Goal: Task Accomplishment & Management: Manage account settings

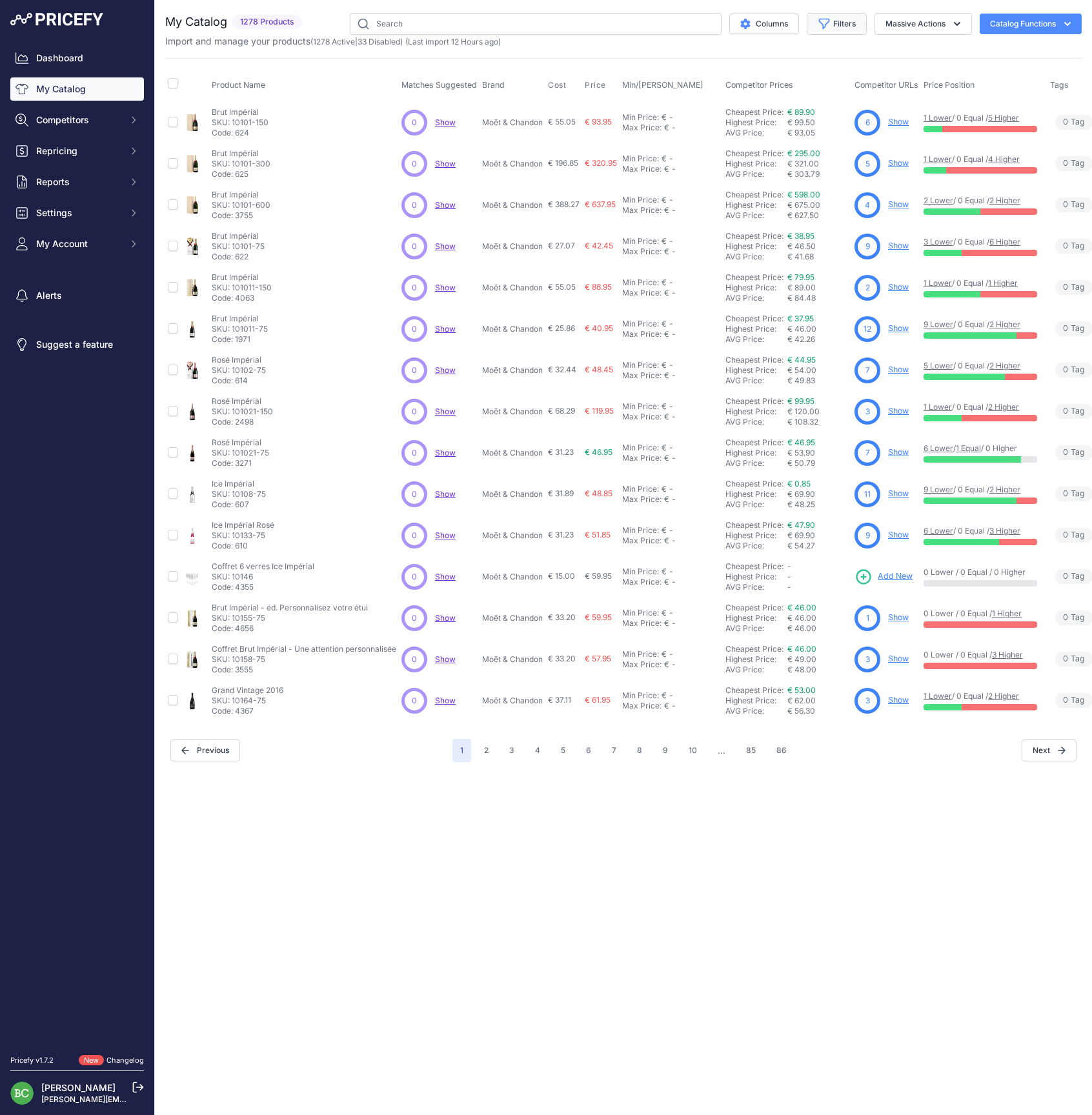
click at [838, 21] on button "Filters" at bounding box center [837, 24] width 60 height 22
select select "[PERSON_NAME]"
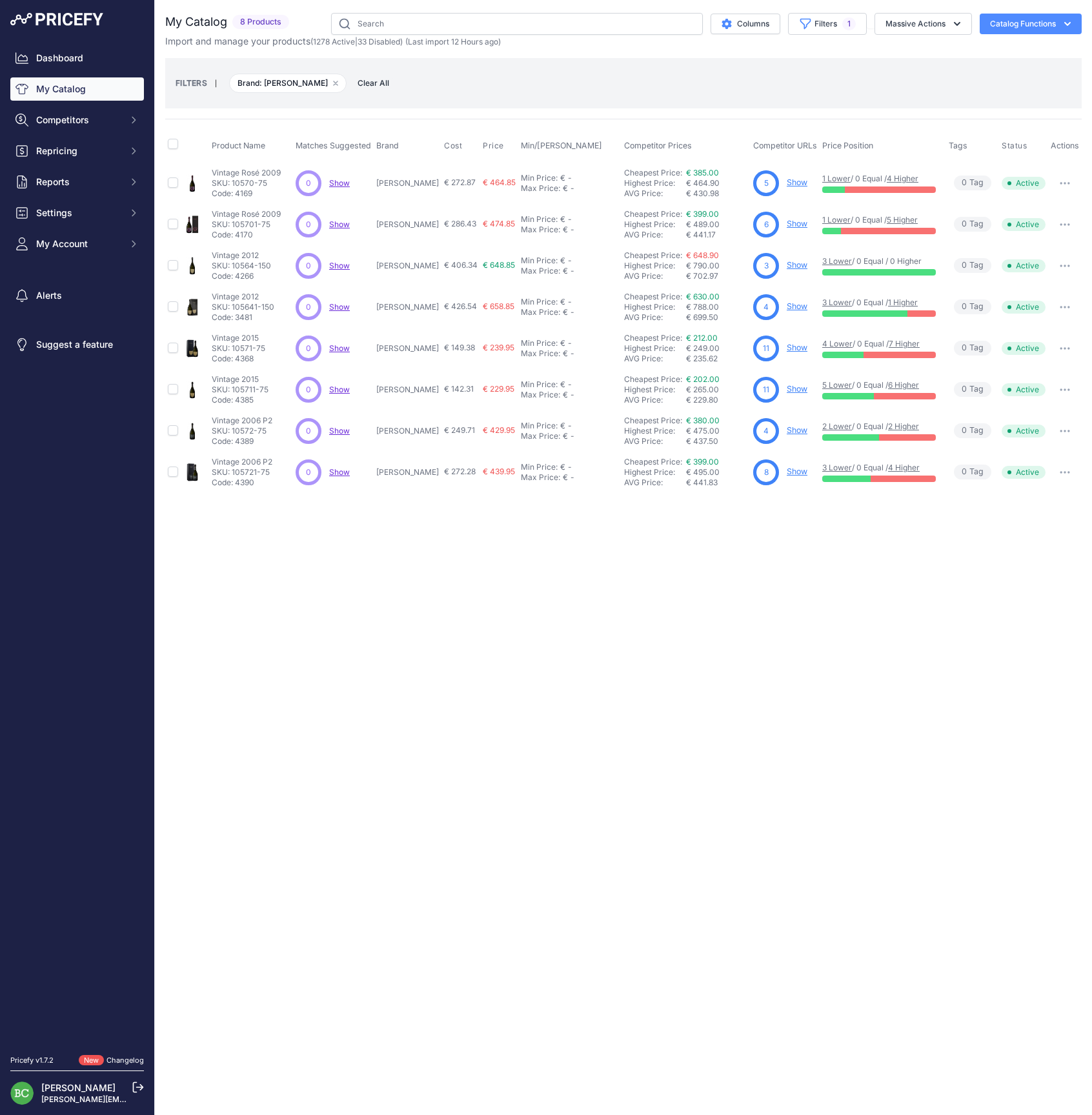
click at [595, 595] on div "Close You are not connected to the internet." at bounding box center [623, 558] width 937 height 1115
click at [794, 346] on link "Show" at bounding box center [797, 347] width 21 height 10
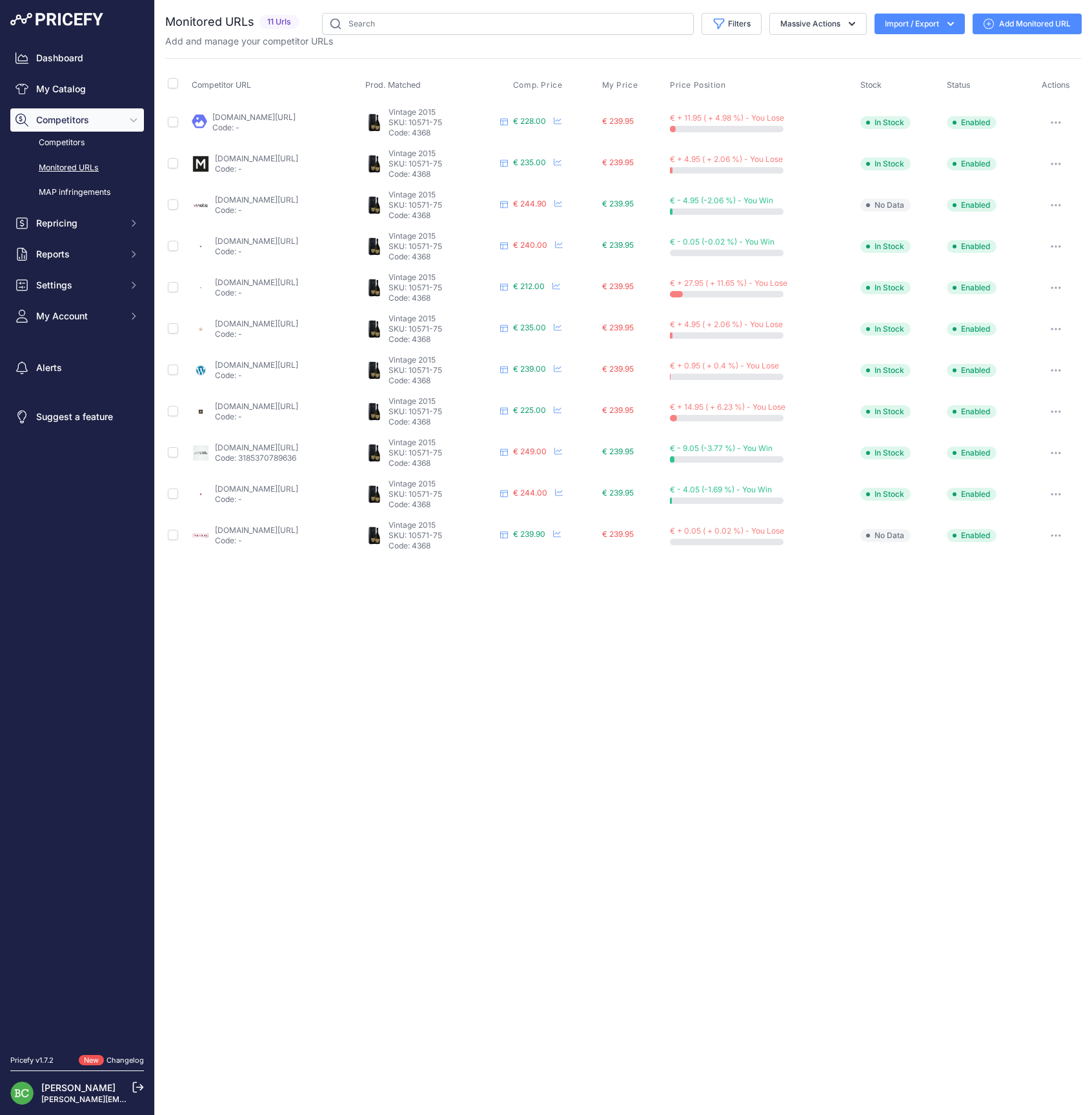
click at [267, 158] on link "millesima.fr/champagne-dom-perignon-vintage-2015-cc-cc-1.html?prirule_jdsnikfkf…" at bounding box center [256, 158] width 83 height 10
click at [298, 158] on link "millesima.fr/champagne-dom-perignon-vintage-2015-cc-cc-1.html?prirule_jdsnikfkf…" at bounding box center [256, 158] width 83 height 10
click at [298, 320] on link "idealwine.com/fr/acheter-vin/2383495-1-bouteille-brut-dom-perignon-2015-blanc-e…" at bounding box center [256, 323] width 83 height 10
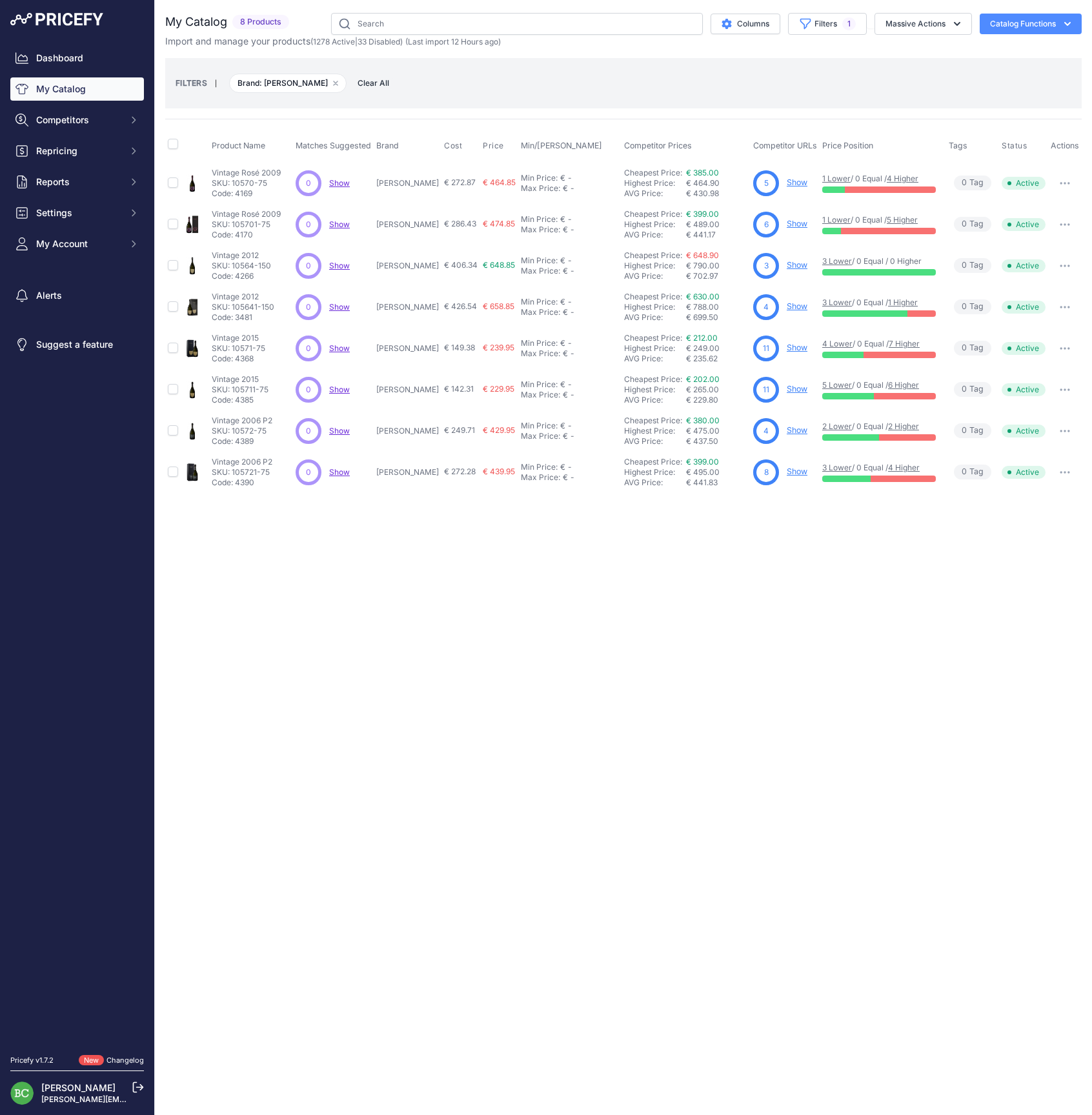
click at [795, 388] on link "Show" at bounding box center [797, 388] width 21 height 10
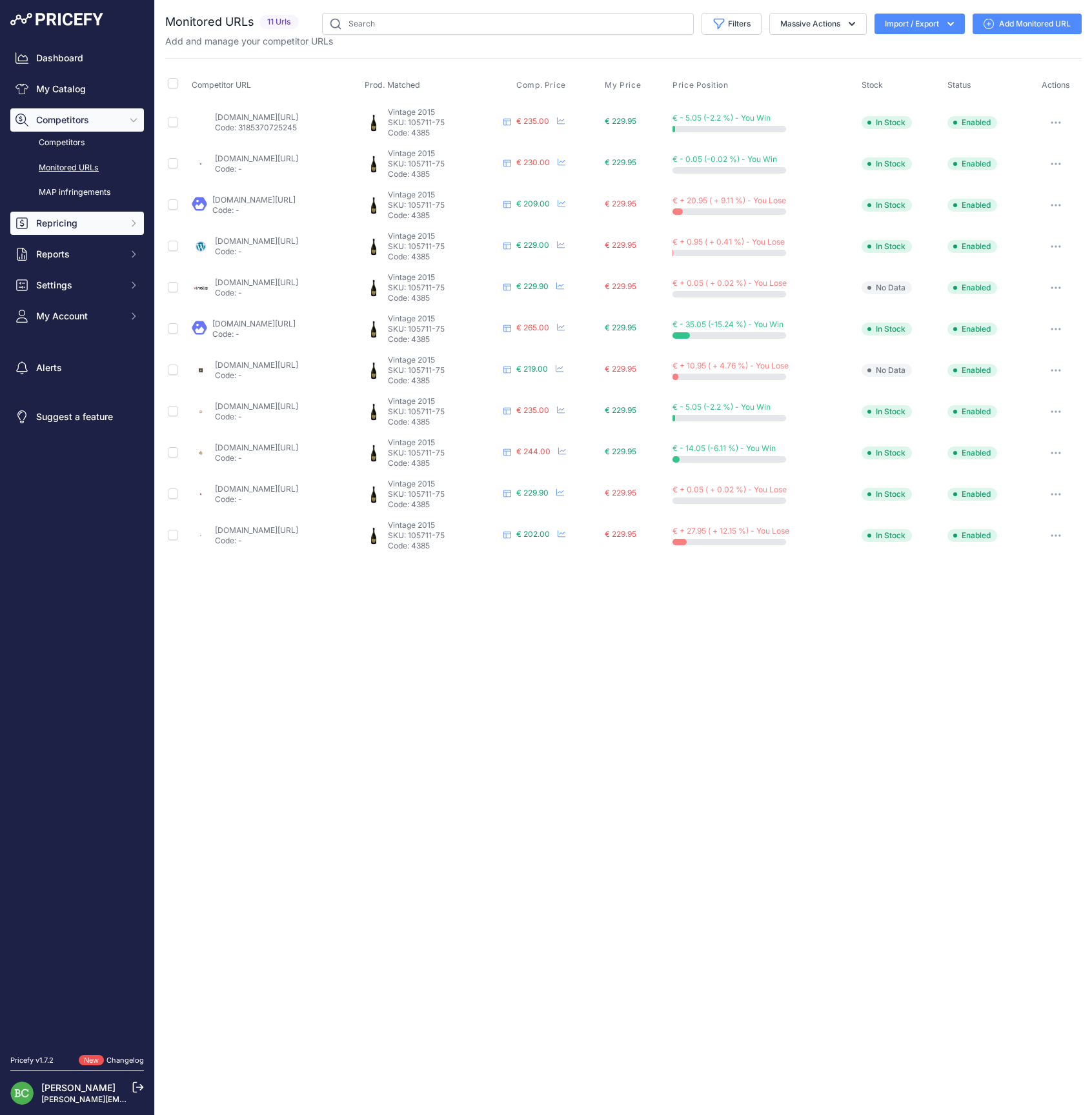
click at [64, 229] on span "Repricing" at bounding box center [78, 223] width 84 height 13
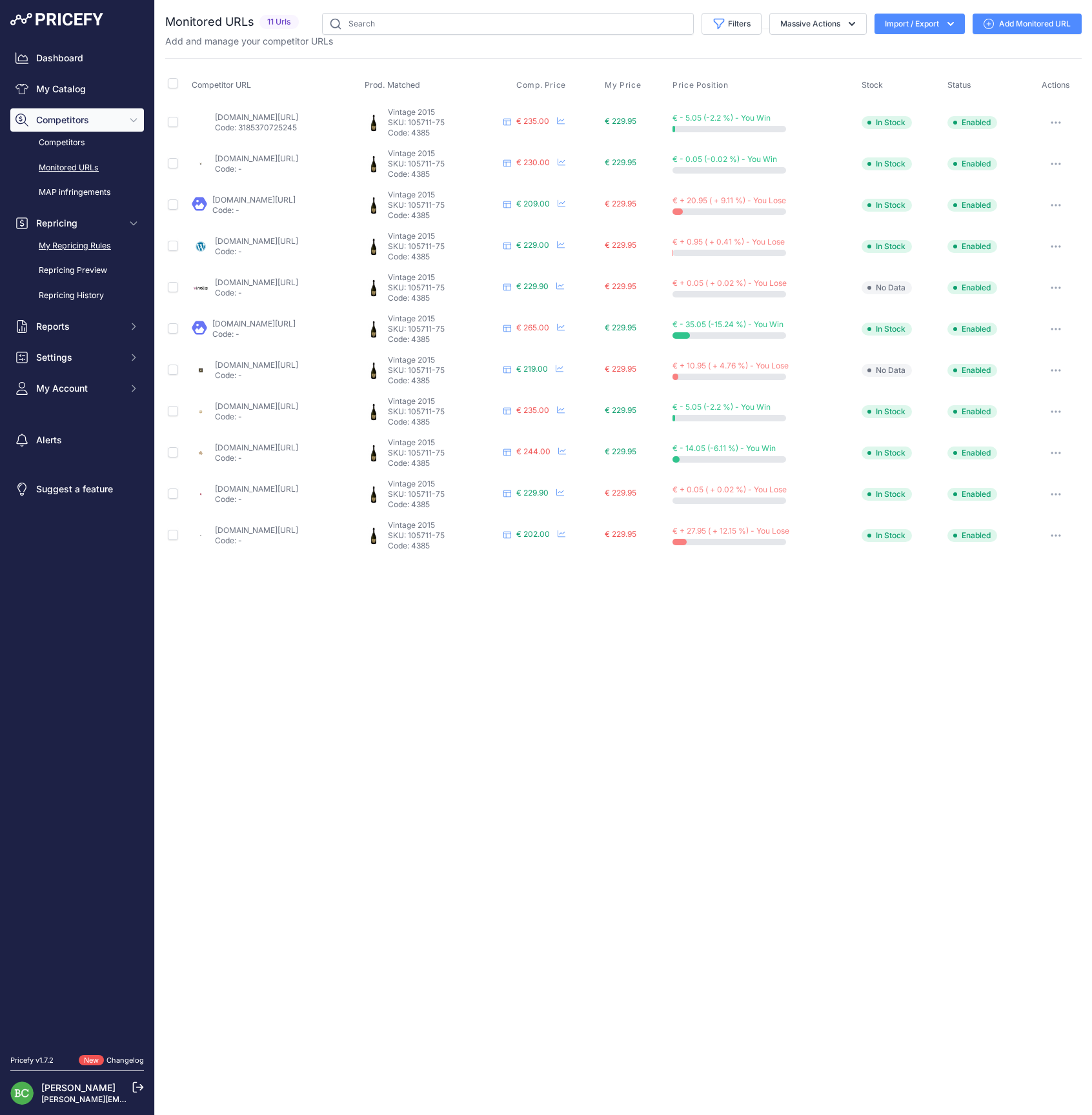
click at [75, 254] on link "My Repricing Rules" at bounding box center [77, 246] width 134 height 23
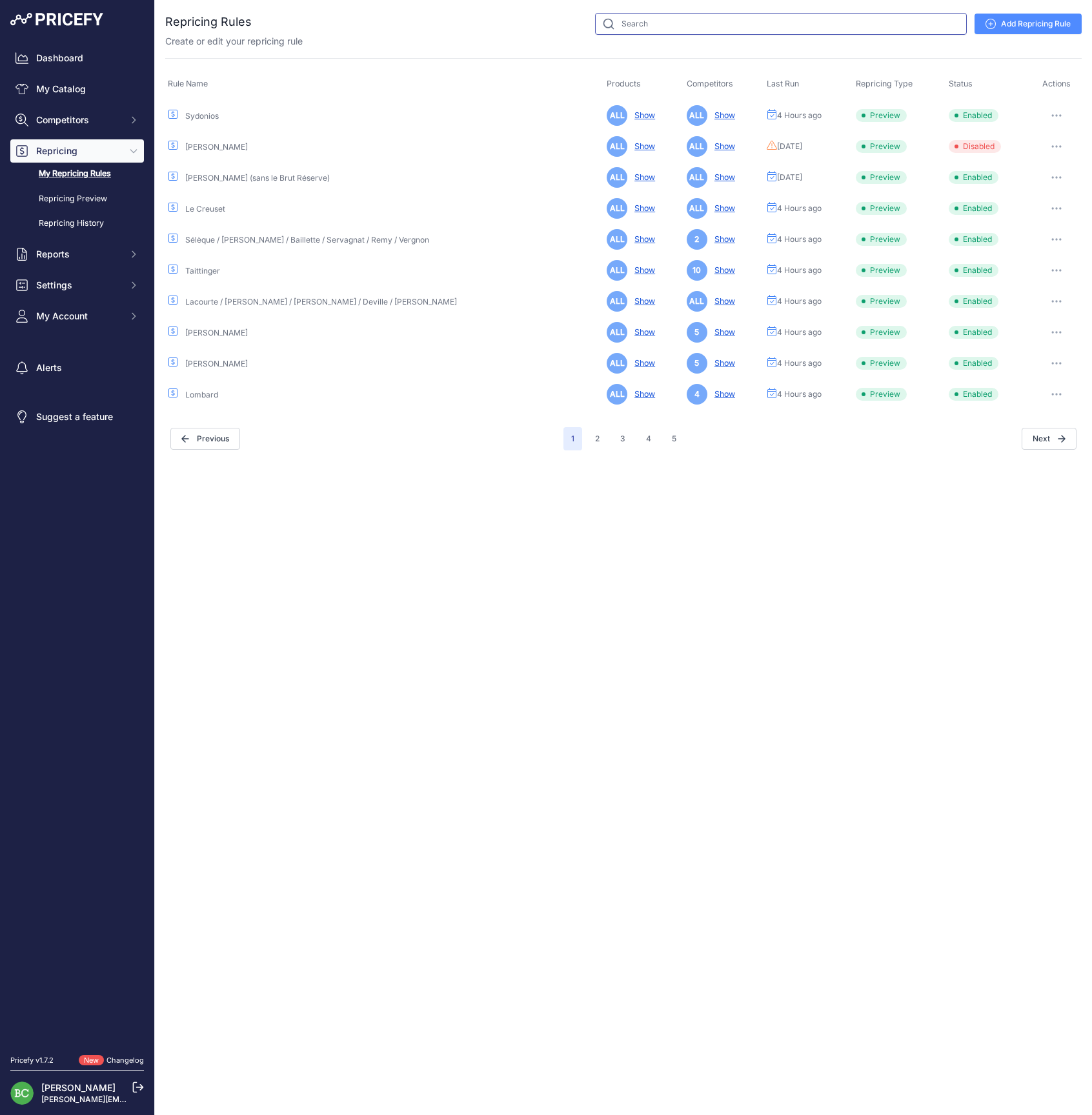
click at [654, 30] on input "text" at bounding box center [781, 24] width 372 height 22
type input "[PERSON_NAME]"
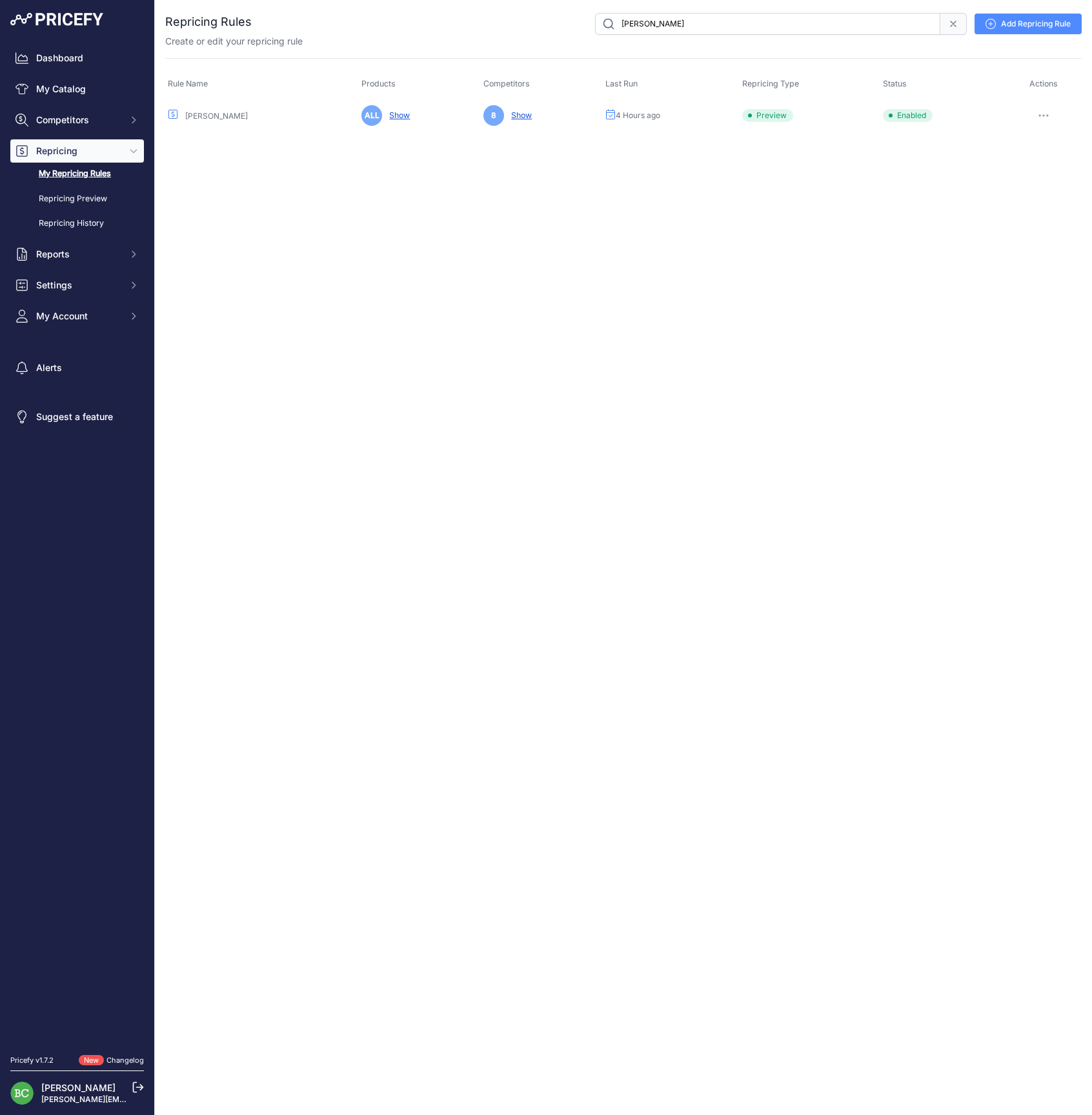
click at [1043, 115] on icon "button" at bounding box center [1043, 115] width 1 height 1
click at [1036, 142] on link "Edit" at bounding box center [1038, 143] width 82 height 21
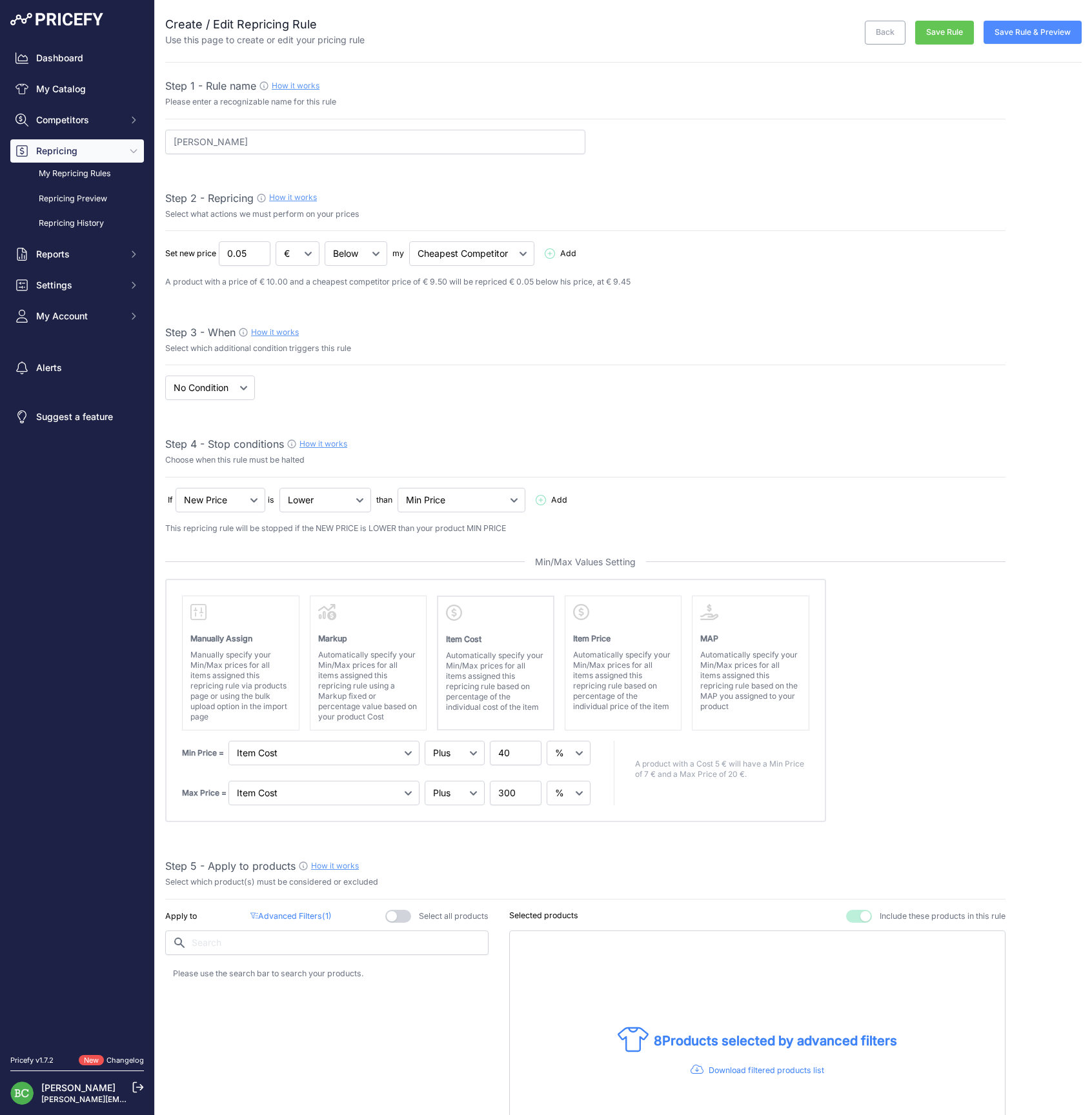
select select "percentage"
select select "7"
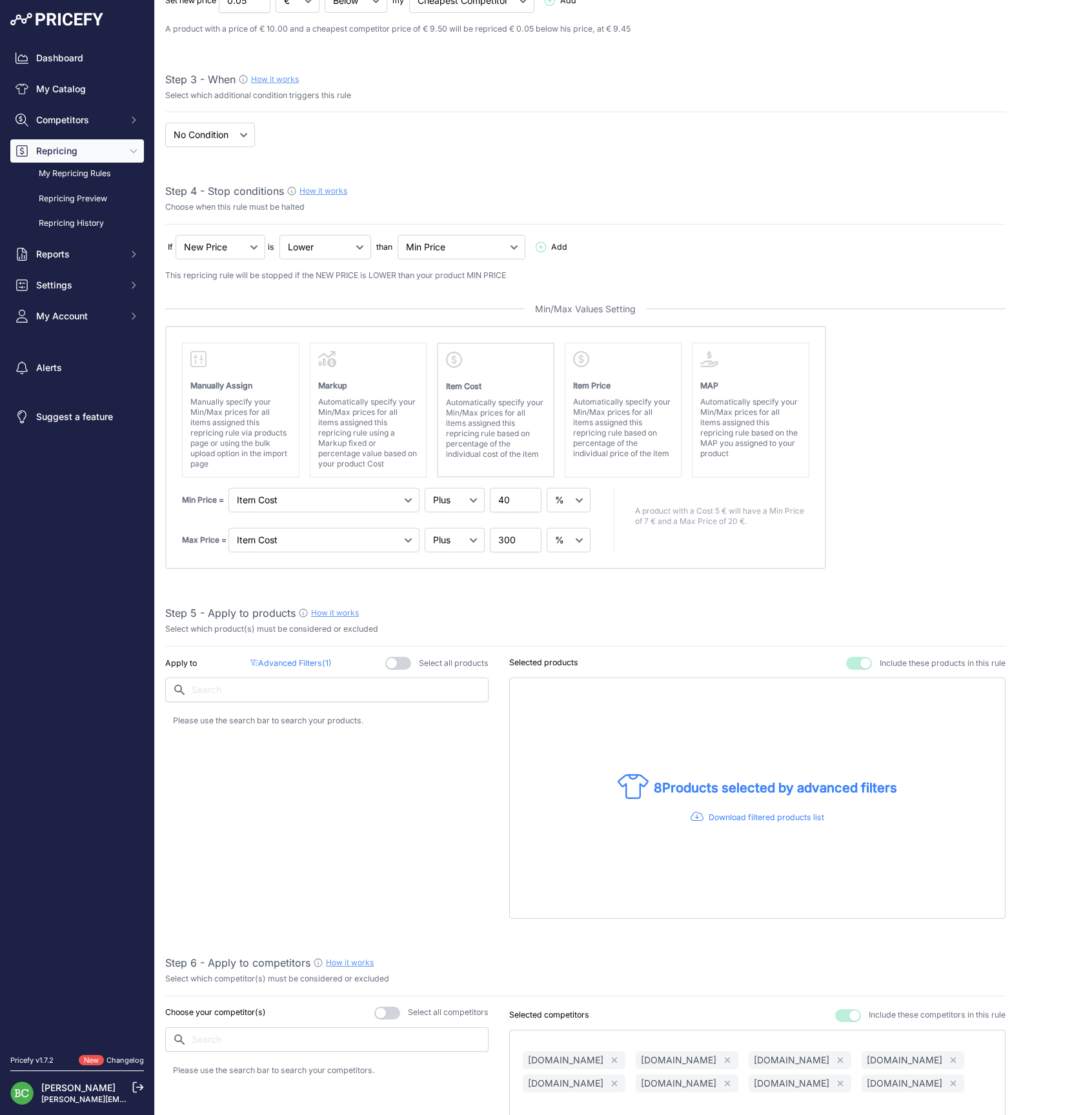
scroll to position [256, 0]
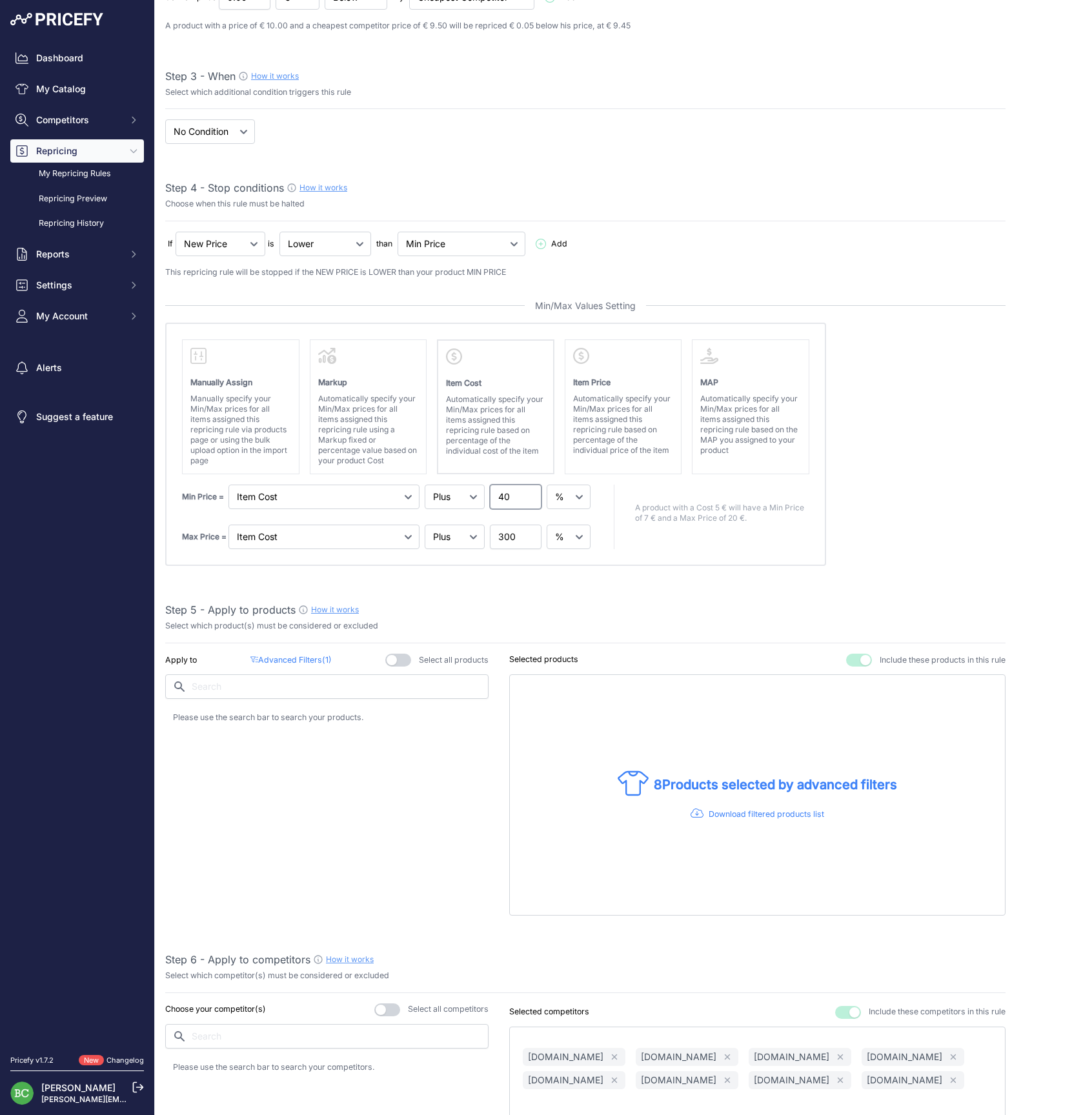
drag, startPoint x: 510, startPoint y: 493, endPoint x: 472, endPoint y: 491, distance: 38.1
click at [472, 491] on div "Min Price = Markup Item Cost Item Price 40" at bounding box center [388, 497] width 411 height 25
drag, startPoint x: 510, startPoint y: 493, endPoint x: 464, endPoint y: 491, distance: 46.0
click at [464, 491] on div "Min Price = Markup Item Cost Item Price 50" at bounding box center [388, 497] width 411 height 25
type input "60"
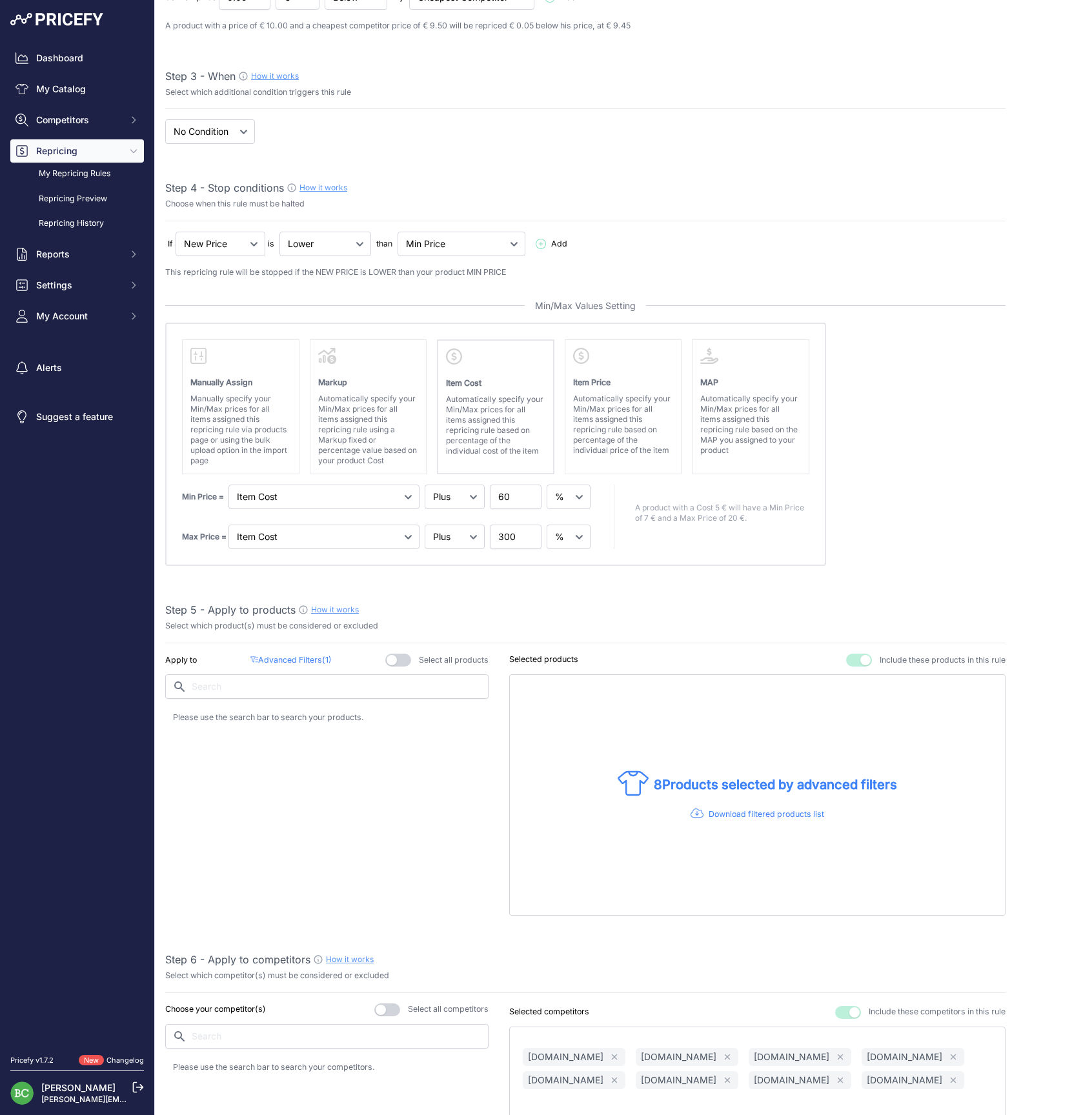
click at [914, 445] on absolute "Please select Min / Max / Min-Max as stop condition to enable this section Manu…" at bounding box center [586, 445] width 840 height 244
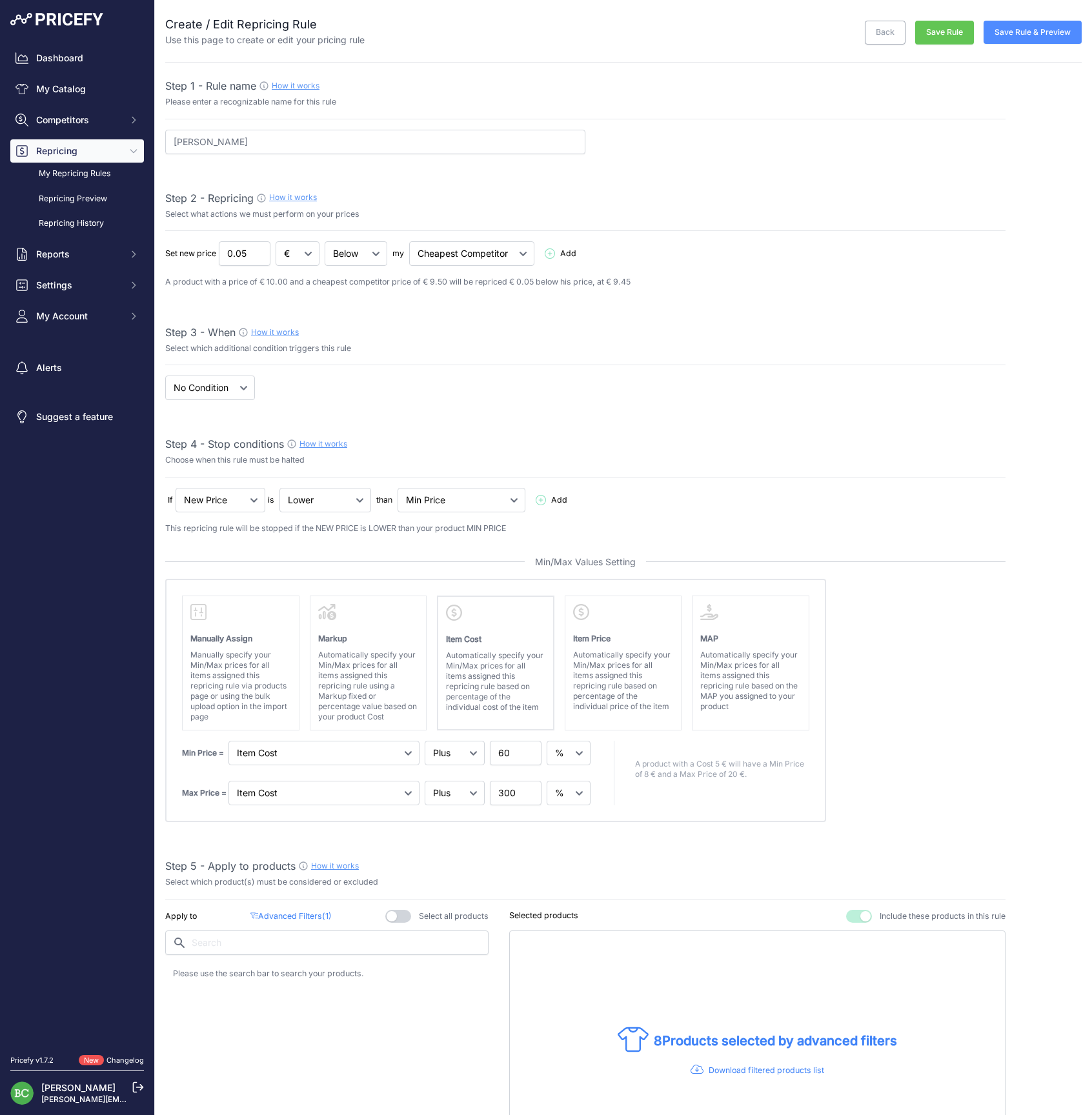
scroll to position [0, 0]
click at [1030, 34] on button "Save Rule & Preview" at bounding box center [1032, 32] width 98 height 23
